Goal: Check status: Check status

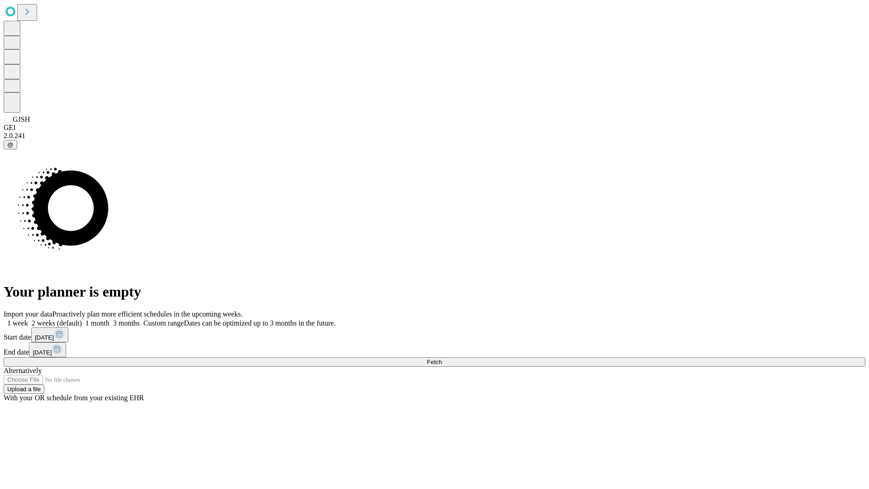
click at [442, 358] on span "Fetch" at bounding box center [434, 361] width 15 height 7
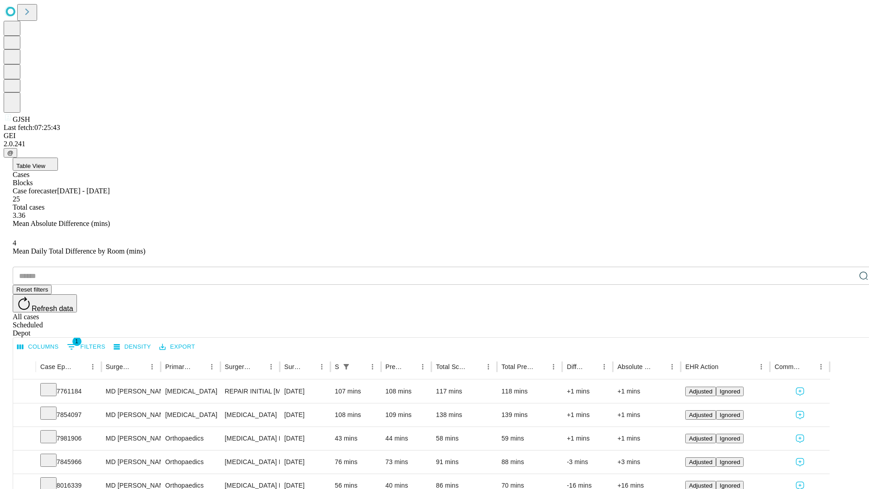
click at [811, 321] on div "Scheduled" at bounding box center [444, 325] width 862 height 8
